Goal: Task Accomplishment & Management: Use online tool/utility

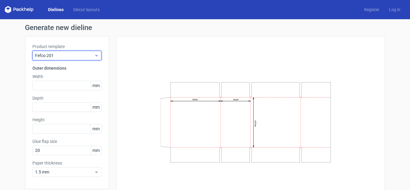
click at [67, 51] on div "Fefco 201" at bounding box center [66, 56] width 69 height 10
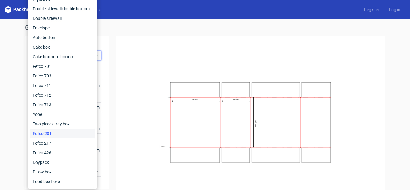
click at [132, 91] on div "Width Depth Height" at bounding box center [251, 123] width 254 height 158
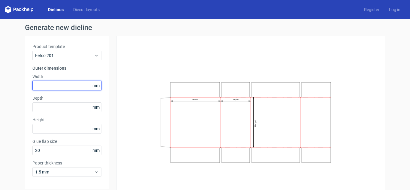
click at [62, 86] on input "text" at bounding box center [66, 86] width 69 height 10
paste input "249167155"
type input "249167155"
drag, startPoint x: 69, startPoint y: 83, endPoint x: 0, endPoint y: 77, distance: 69.0
click at [0, 77] on div "Generate new dieline Product template Fefco 201 Outer dimensions Width 24916715…" at bounding box center [205, 116] width 410 height 194
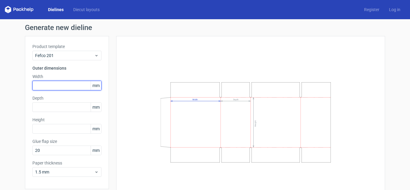
paste input "249"
type input "249"
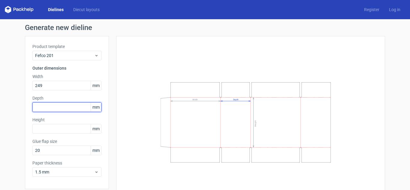
click at [67, 110] on input "text" at bounding box center [66, 107] width 69 height 10
paste input "167"
type input "167"
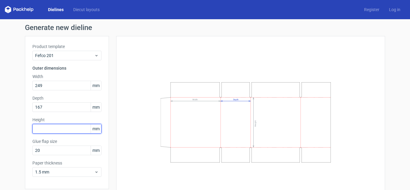
click at [71, 128] on input "text" at bounding box center [66, 129] width 69 height 10
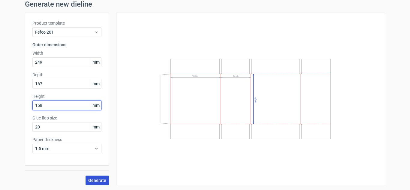
type input "158"
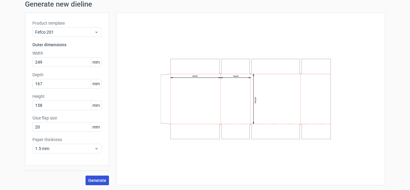
click at [99, 179] on span "Generate" at bounding box center [97, 180] width 18 height 4
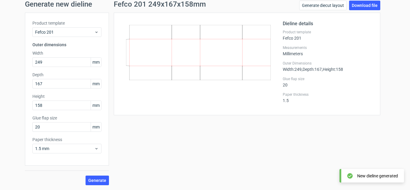
click at [217, 64] on icon at bounding box center [198, 52] width 145 height 55
drag, startPoint x: 251, startPoint y: 80, endPoint x: 262, endPoint y: 86, distance: 12.0
click at [254, 82] on div at bounding box center [202, 64] width 162 height 88
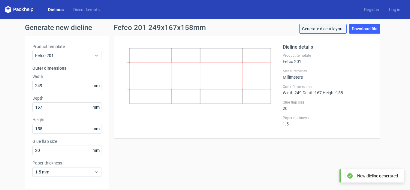
click at [320, 28] on link "Generate diecut layout" at bounding box center [322, 29] width 47 height 10
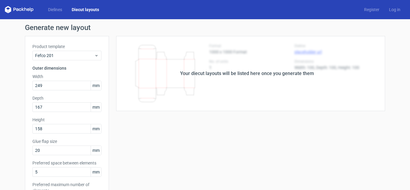
click at [280, 74] on div "Your diecut layouts will be listed here once you generate them" at bounding box center [247, 73] width 134 height 7
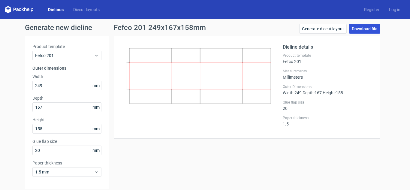
click at [361, 31] on link "Download file" at bounding box center [364, 29] width 31 height 10
